Goal: Communication & Community: Answer question/provide support

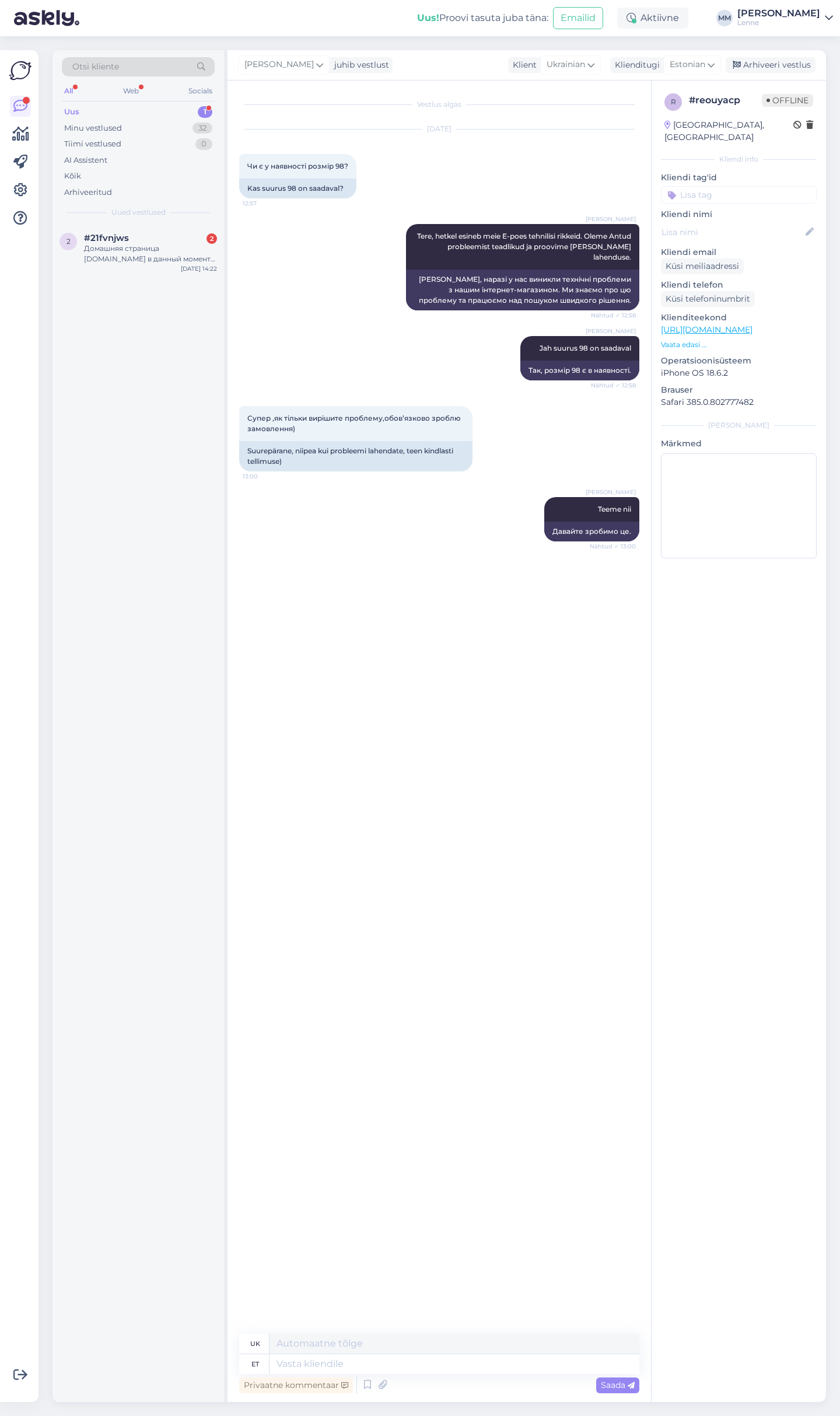
click at [160, 233] on div "#21fvnjws 2" at bounding box center [150, 238] width 133 height 11
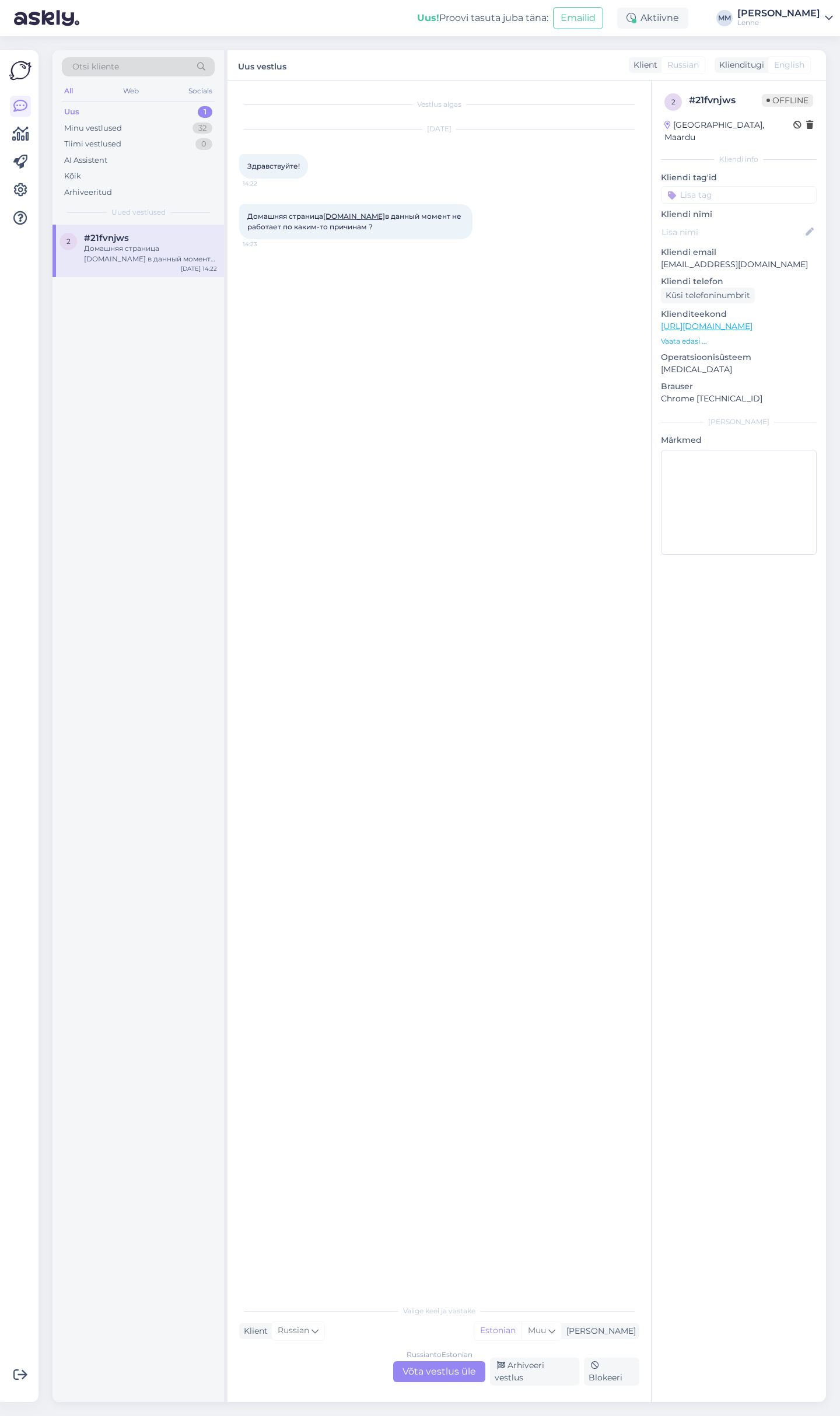
click at [468, 1374] on div "Russian to Estonian Võta vestlus üle" at bounding box center [439, 1372] width 92 height 21
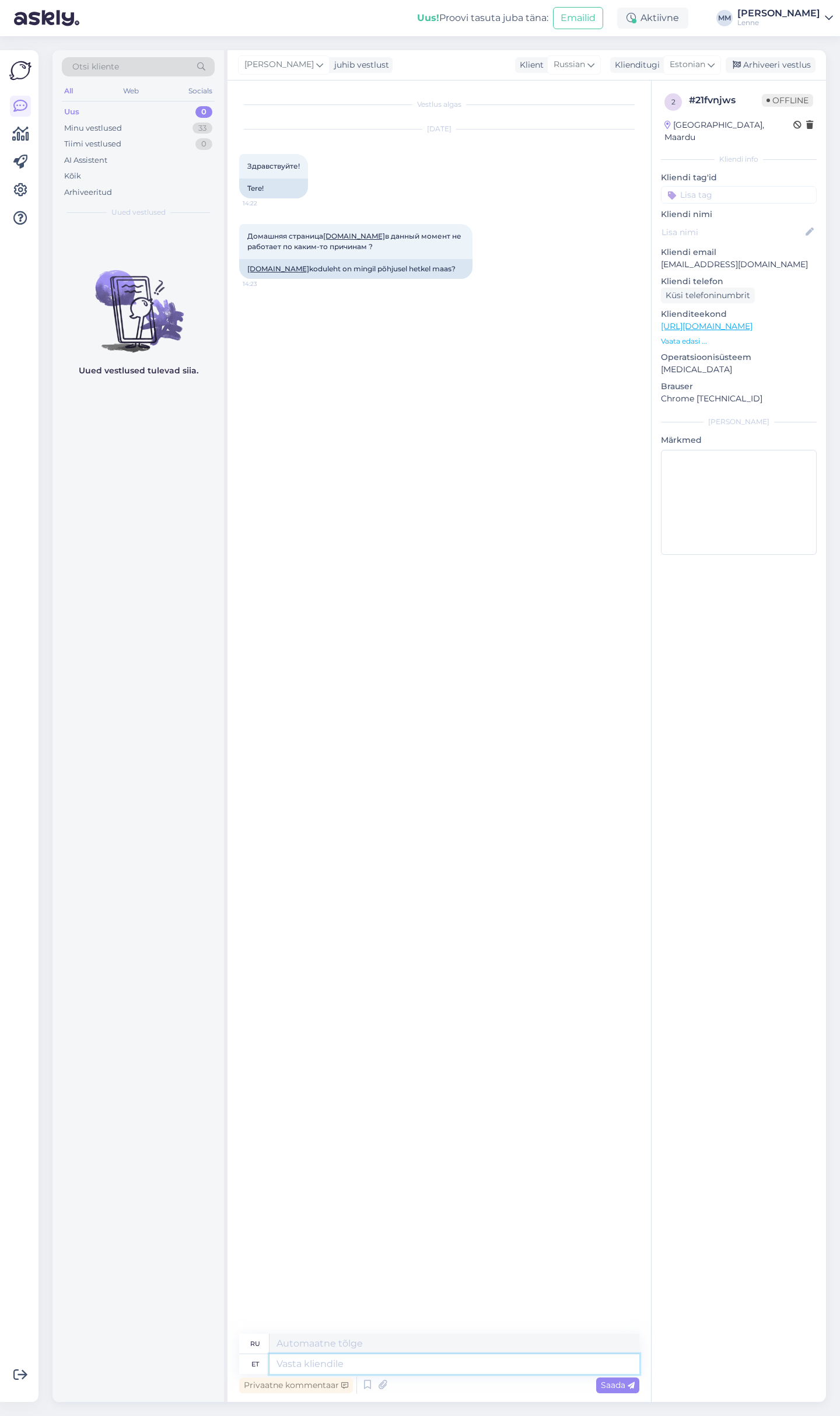
click at [368, 1365] on textarea at bounding box center [454, 1364] width 370 height 20
click at [365, 1386] on icon at bounding box center [367, 1385] width 14 height 17
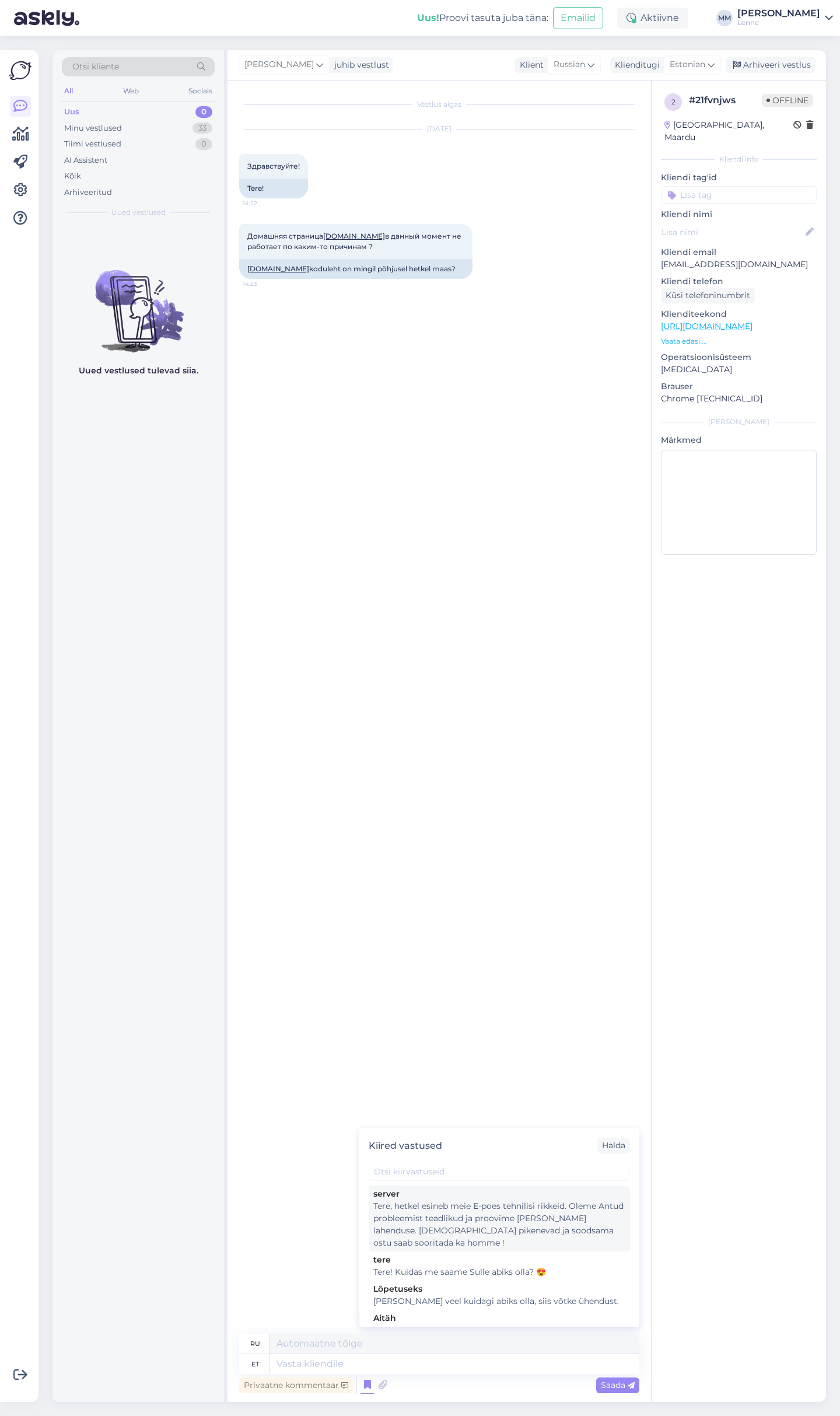
click at [477, 1225] on div "Tere, hetkel esineb meie E-poes tehnilisi rikkeid. Oleme Antud probleemist tead…" at bounding box center [499, 1225] width 252 height 49
type textarea "Здравствуйте, в нашем интернет-магазине в настоящий момент возникли технические…"
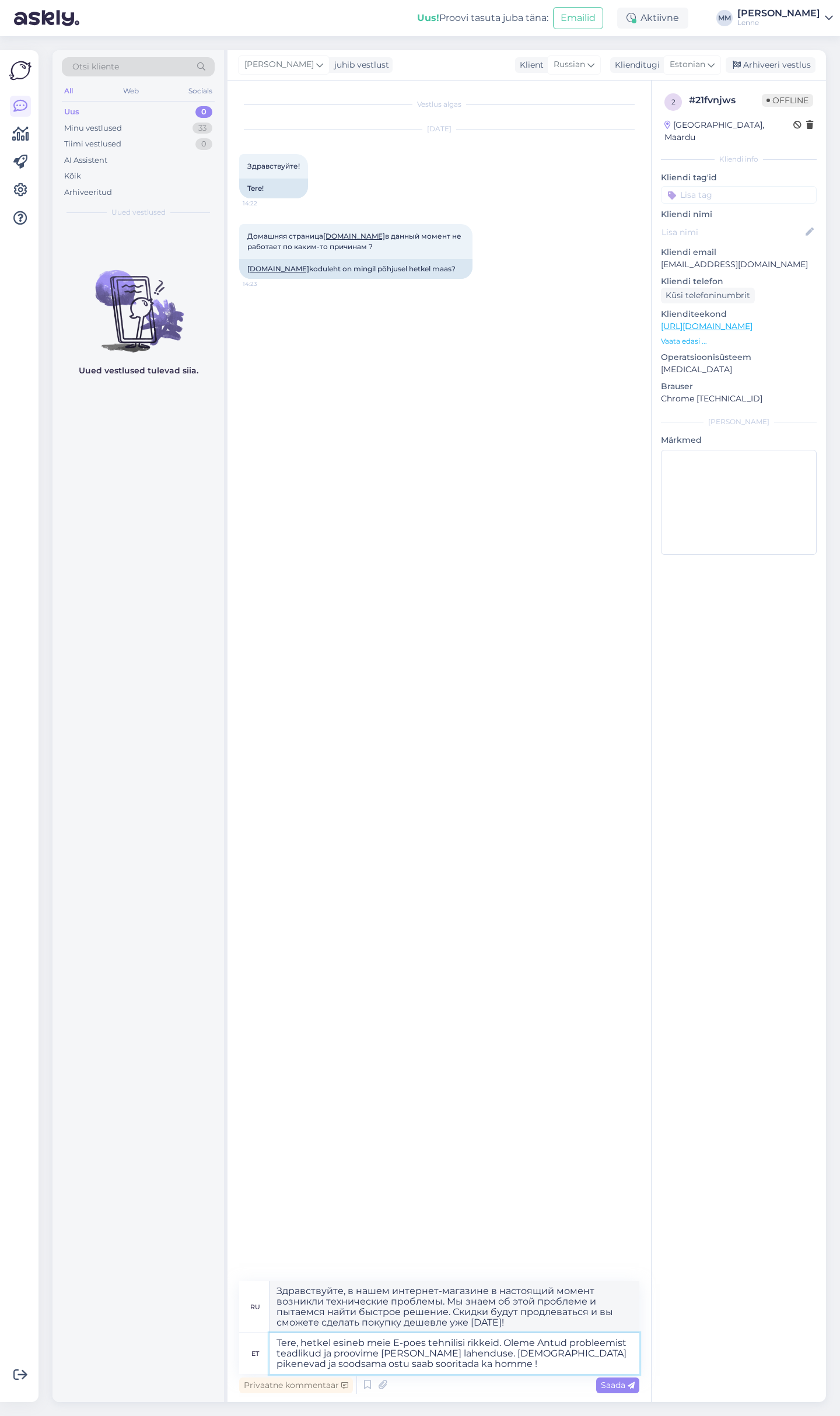
drag, startPoint x: 479, startPoint y: 1357, endPoint x: 489, endPoint y: 1369, distance: 15.6
click at [489, 1369] on textarea "Tere, hetkel esineb meie E-poes tehnilisi rikkeid. Oleme Antud probleemist tead…" at bounding box center [454, 1354] width 370 height 41
type textarea "Tere, hetkel esineb meie E-poes tehnilisi rikkeid. Oleme Antud probleemist tead…"
type textarea "Здравствуйте! В настоящее время в нашем интернет-магазине возникли технические …"
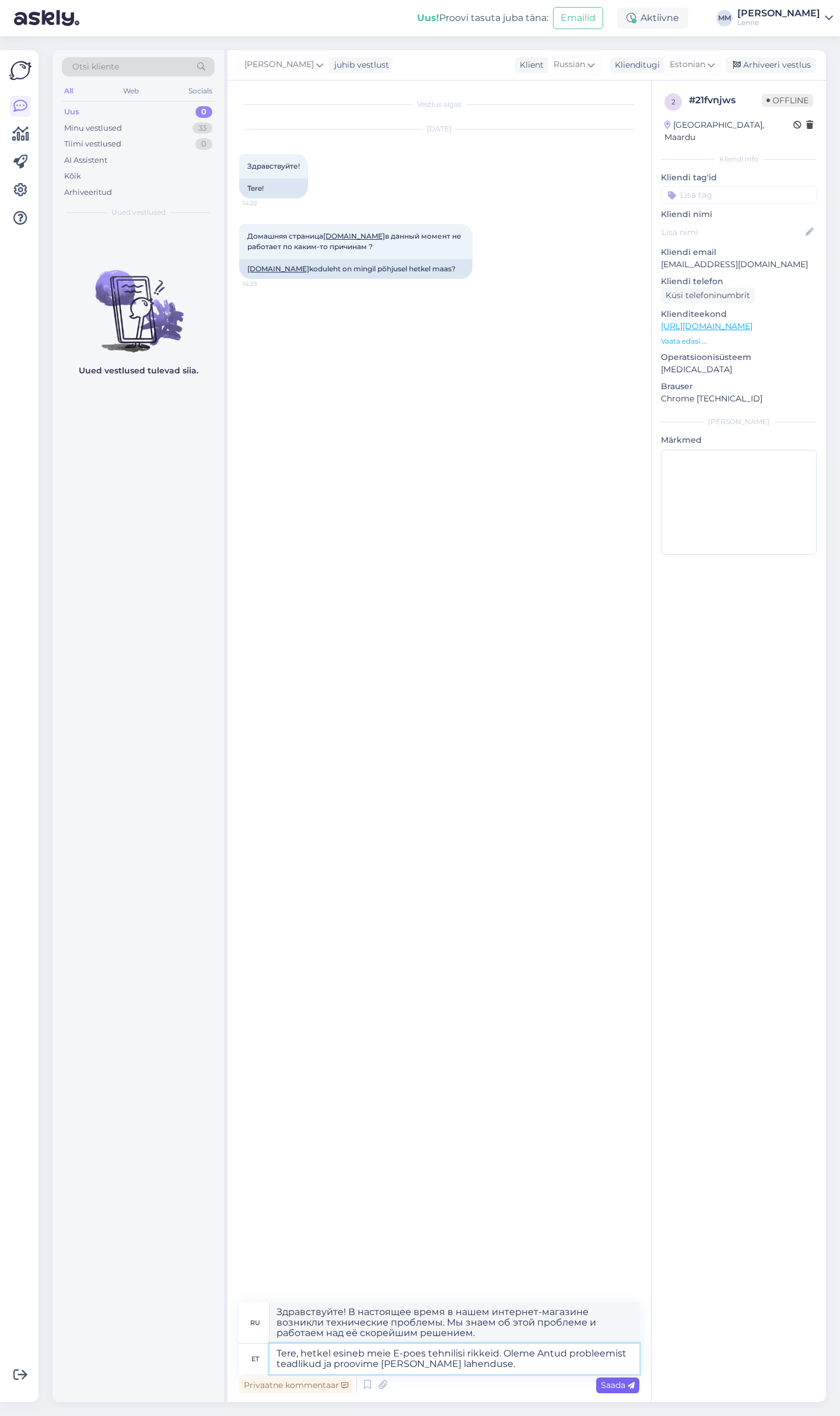
type textarea "Tere, hetkel esineb meie E-poes tehnilisi rikkeid. Oleme Antud probleemist tead…"
click at [614, 1387] on span "Saada" at bounding box center [618, 1385] width 34 height 11
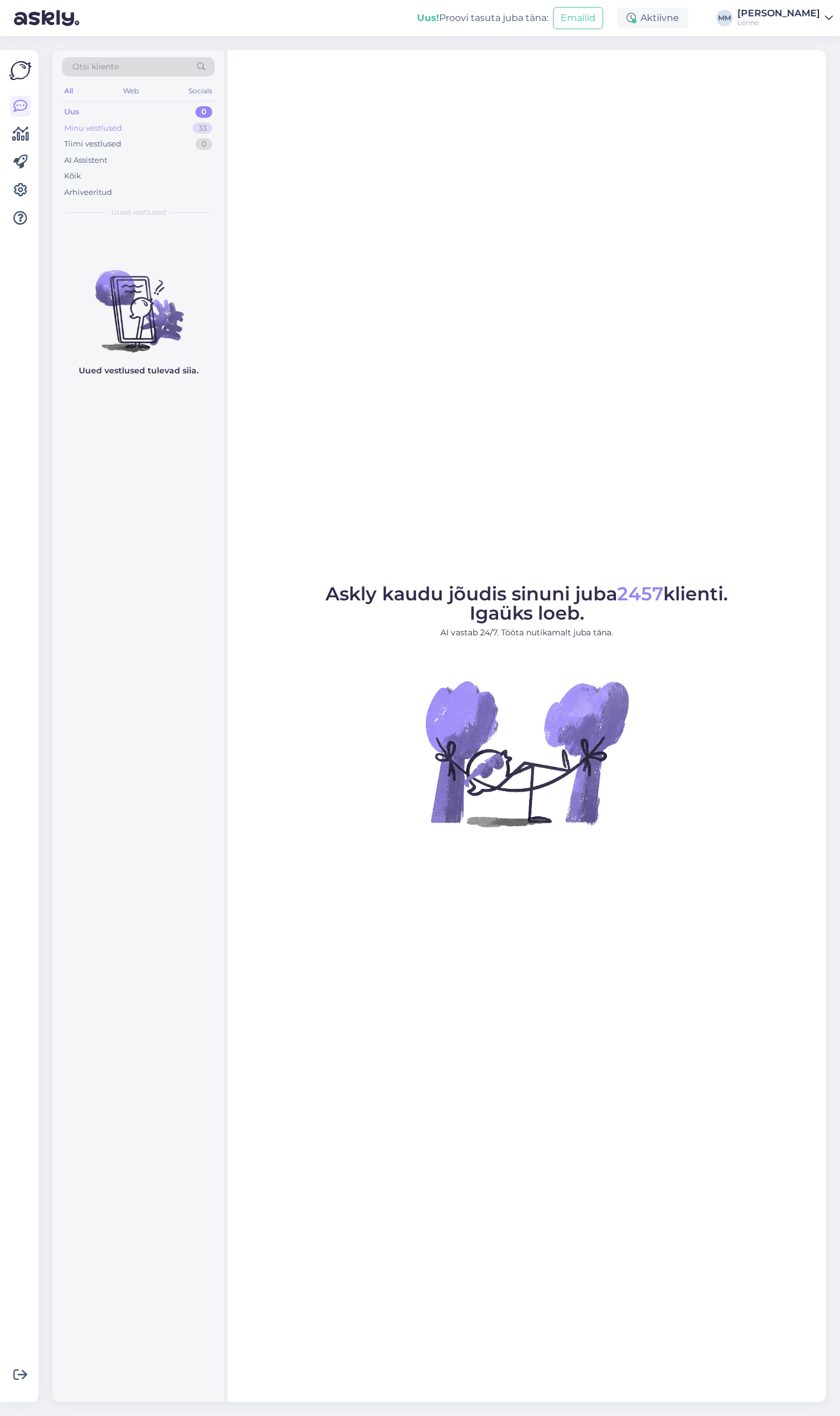
click at [121, 128] on div "Minu vestlused" at bounding box center [93, 128] width 58 height 12
